Goal: Information Seeking & Learning: Learn about a topic

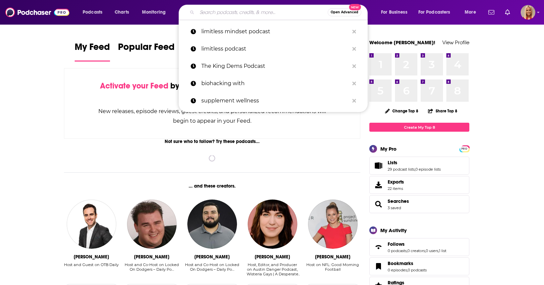
click at [254, 14] on input "Search podcasts, credits, & more..." at bounding box center [262, 12] width 131 height 11
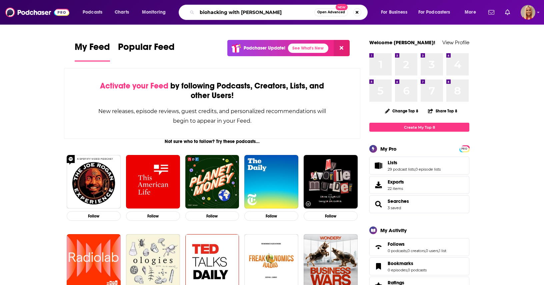
type input "biohacking with [PERSON_NAME]"
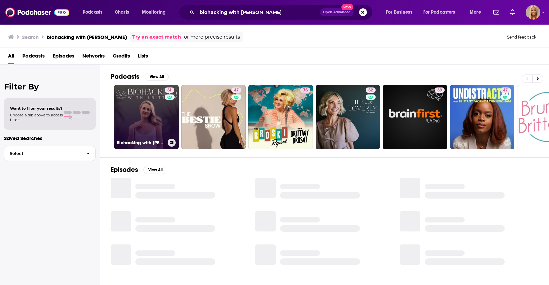
click at [148, 110] on link "51 Biohacking with [PERSON_NAME]" at bounding box center [146, 117] width 65 height 65
